Goal: Task Accomplishment & Management: Use online tool/utility

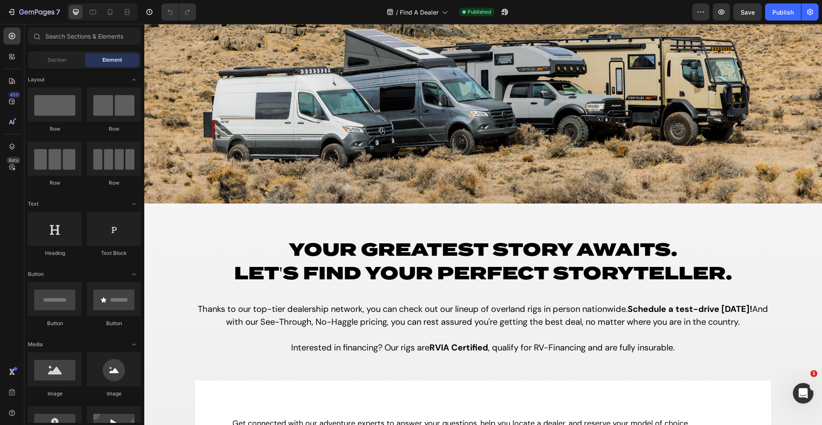
scroll to position [102, 0]
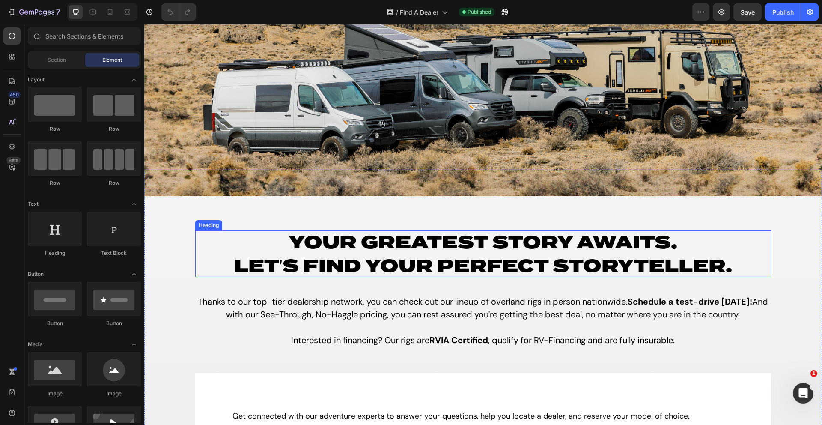
click at [526, 250] on h1 "Your Greatest Story Awaits. Let'S Find Your Perfect Storyteller." at bounding box center [483, 253] width 576 height 47
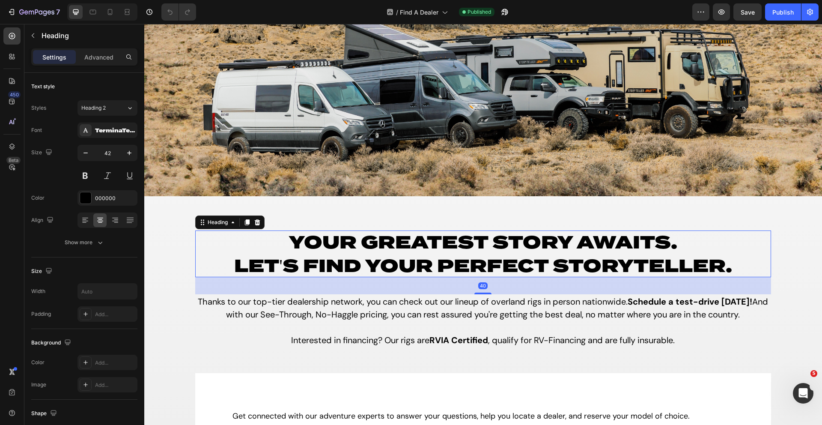
click at [586, 238] on h1 "Your Greatest Story Awaits. Let'S Find Your Perfect Storyteller." at bounding box center [483, 253] width 576 height 47
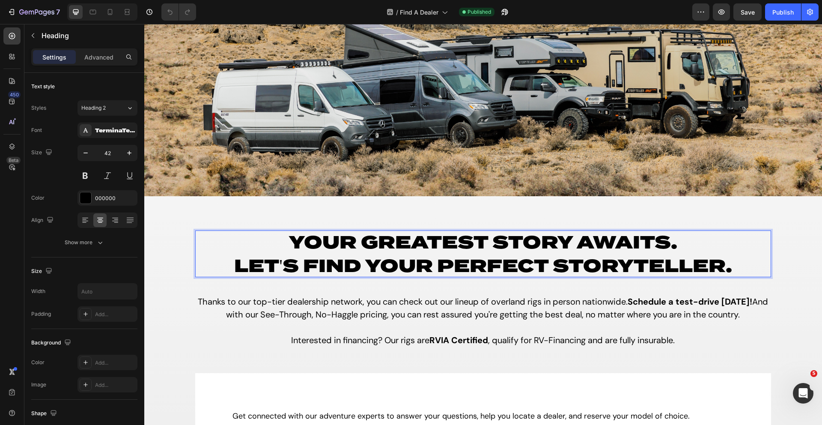
click at [633, 242] on p "Your Greatest Story Awaits. Let'S Find Your Perfect Storyteller." at bounding box center [483, 253] width 576 height 47
click at [691, 230] on p "Your Greatest Story Awaits. Let'S Find Your Perfect Storyteller." at bounding box center [483, 253] width 576 height 47
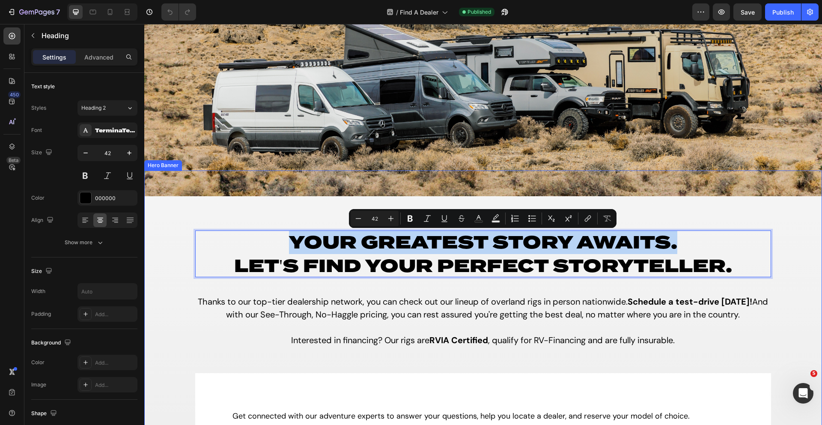
drag, startPoint x: 686, startPoint y: 238, endPoint x: 295, endPoint y: 205, distance: 392.1
click at [295, 205] on div "Your Greatest Story Awaits. Let'S Find Your Perfect Storyteller. Heading 40 Tha…" at bounding box center [483, 348] width 576 height 357
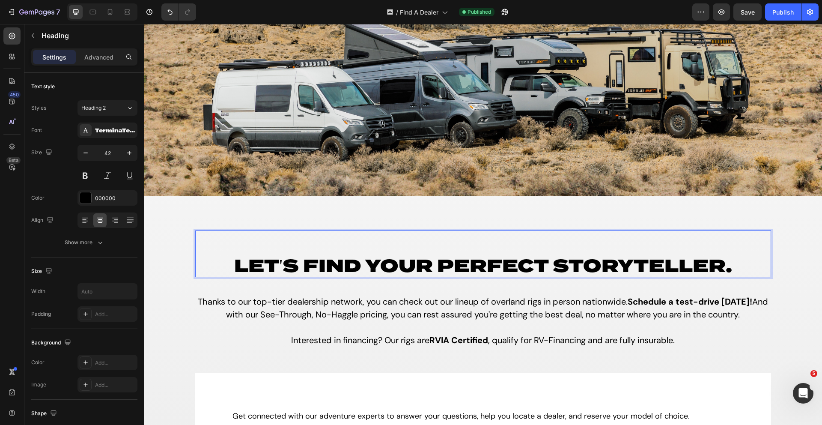
click at [227, 265] on p "⁠⁠⁠⁠⁠⁠⁠ Let'S Find Your Perfect Storyteller." at bounding box center [483, 253] width 576 height 47
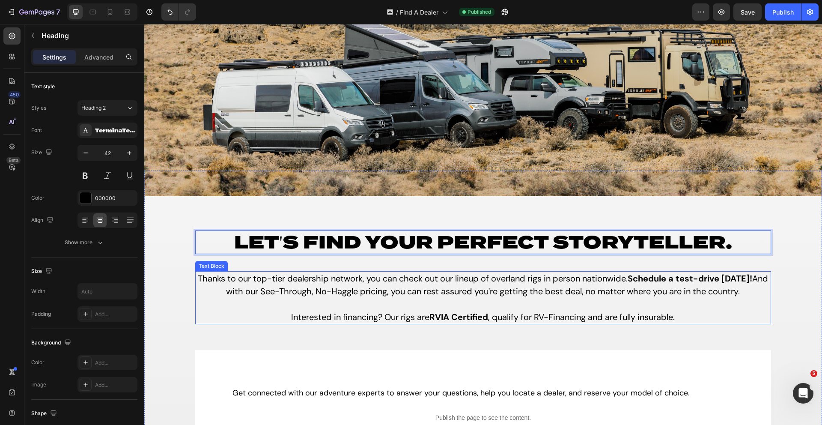
click at [415, 290] on p "Thanks to our top-tier dealership network, you can check out our lineup of over…" at bounding box center [483, 297] width 574 height 51
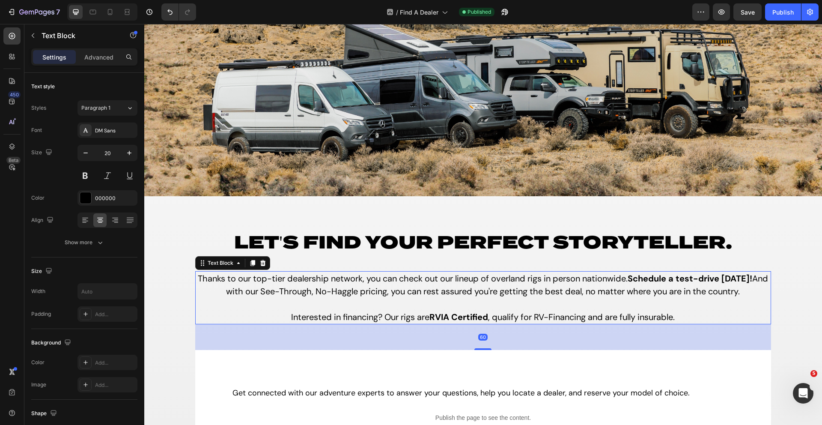
click at [444, 288] on p "Thanks to our top-tier dealership network, you can check out our lineup of over…" at bounding box center [483, 297] width 574 height 51
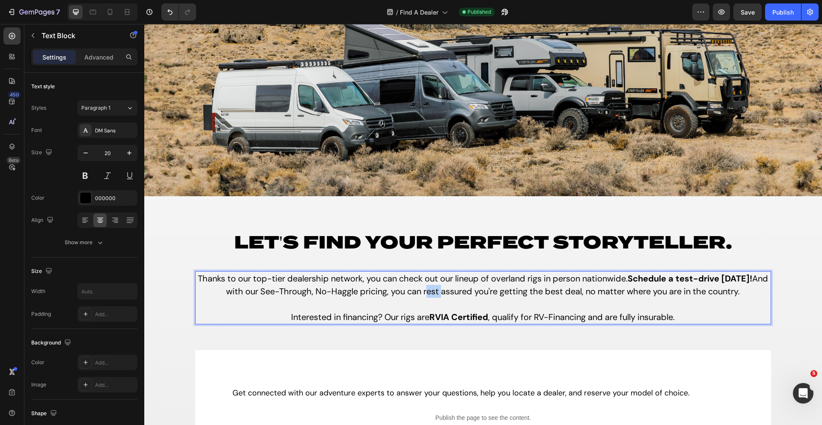
click at [444, 288] on p "Thanks to our top-tier dealership network, you can check out our lineup of over…" at bounding box center [483, 297] width 574 height 51
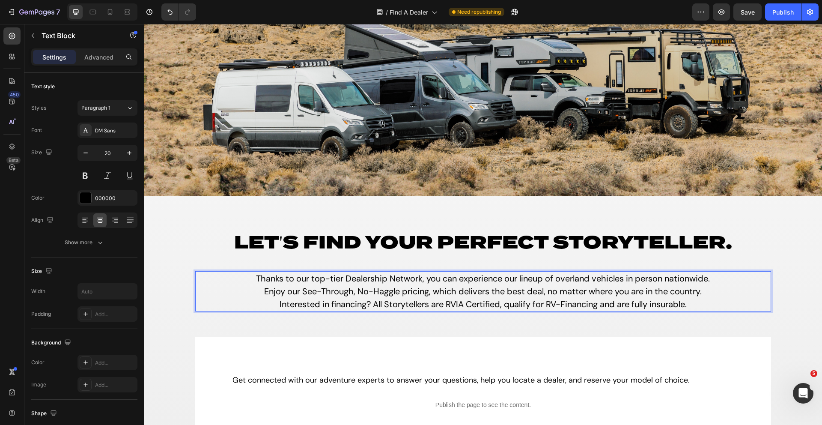
click at [486, 292] on p "Thanks to our top-tier Dealership Network, you can experience our lineup of ove…" at bounding box center [483, 291] width 574 height 39
click at [270, 301] on p "Thanks to our top-tier Dealership Network, you can experience our lineup of ove…" at bounding box center [483, 291] width 574 height 39
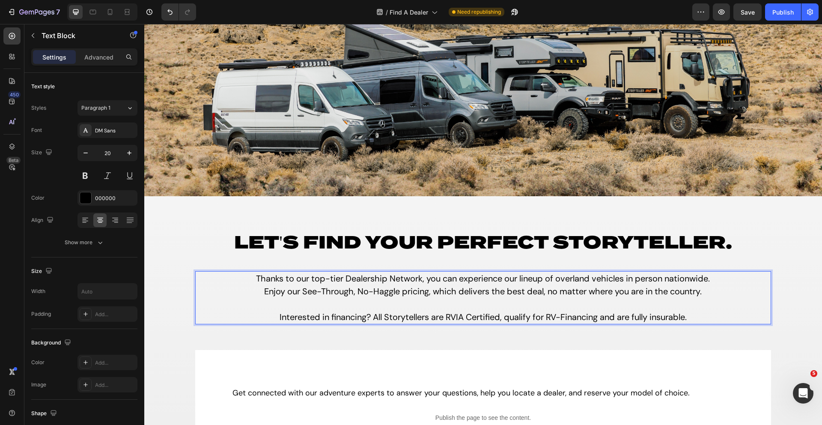
click at [583, 292] on p "Thanks to our top-tier Dealership Network, you can experience our lineup of ove…" at bounding box center [483, 297] width 574 height 51
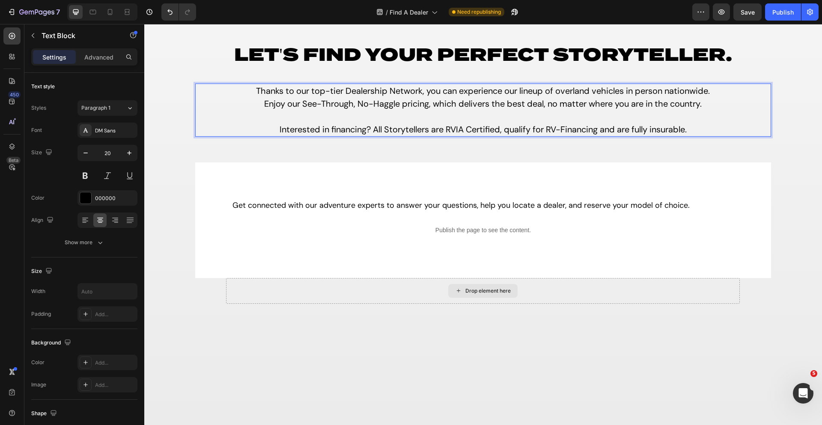
scroll to position [0, 0]
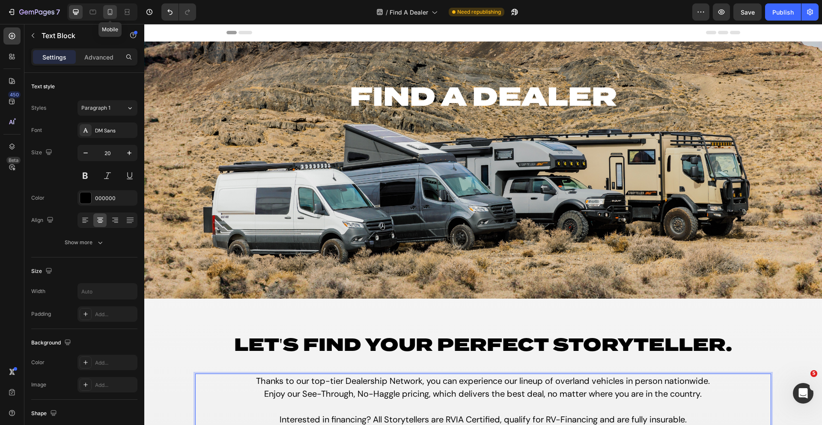
click at [103, 12] on div at bounding box center [110, 12] width 14 height 14
type input "14"
type input "100%"
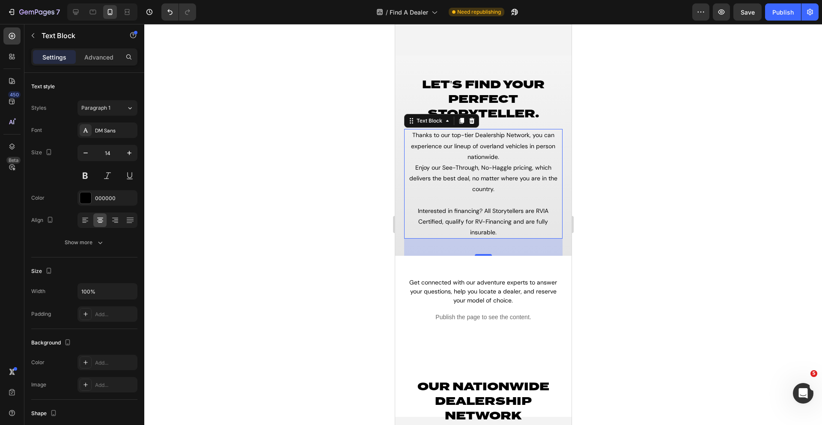
scroll to position [83, 0]
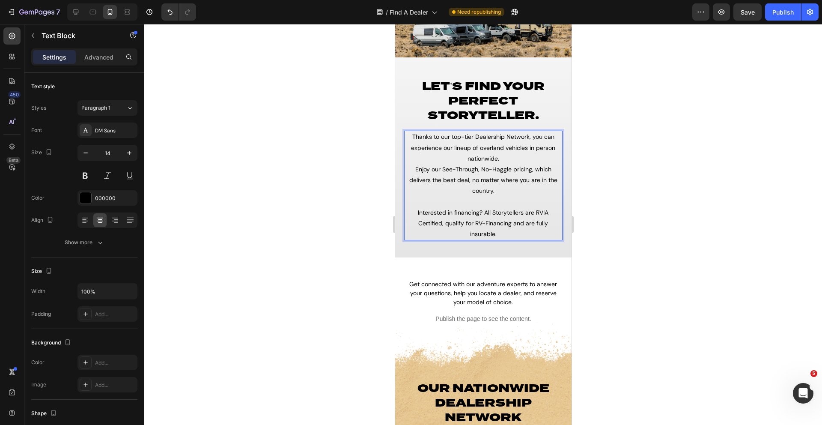
click at [412, 169] on p "Thanks to our top-tier Dealership Network, you can experience our lineup of ove…" at bounding box center [482, 185] width 157 height 108
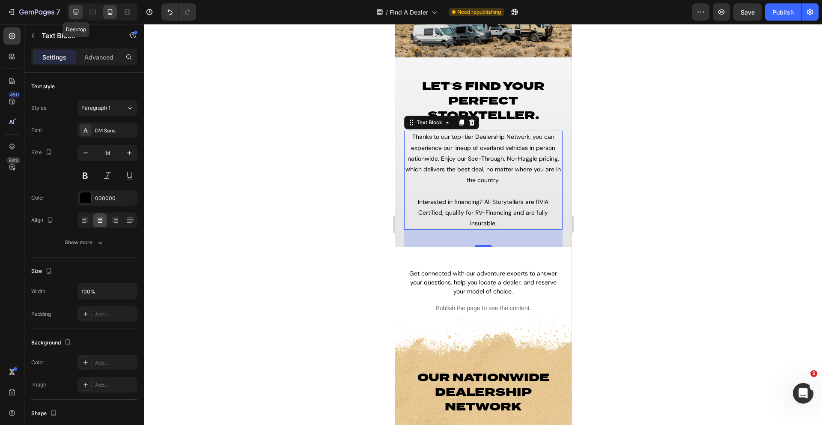
click at [79, 16] on icon at bounding box center [75, 12] width 9 height 9
type input "20"
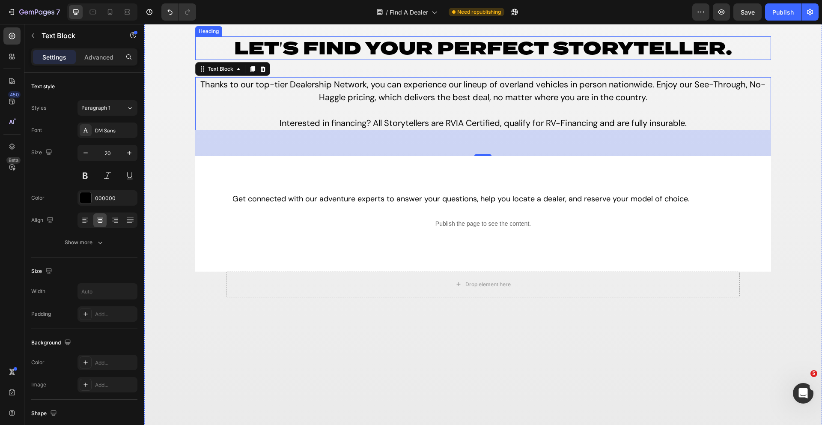
scroll to position [319, 0]
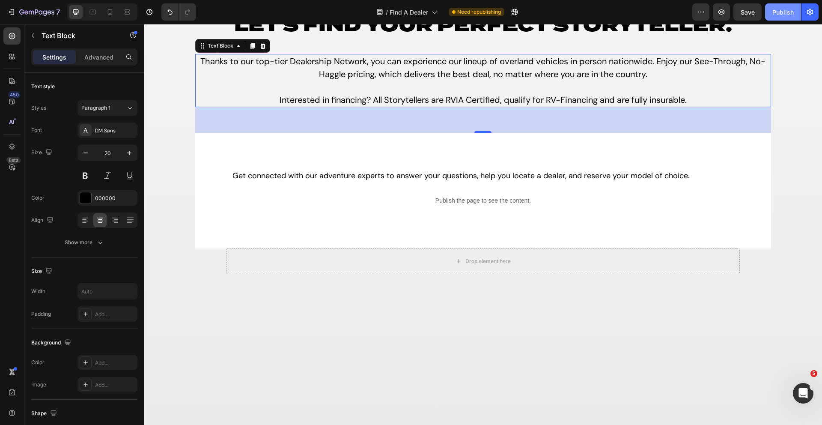
click at [781, 17] on button "Publish" at bounding box center [783, 11] width 36 height 17
click at [9, 14] on icon "button" at bounding box center [11, 12] width 9 height 9
